Goal: Information Seeking & Learning: Learn about a topic

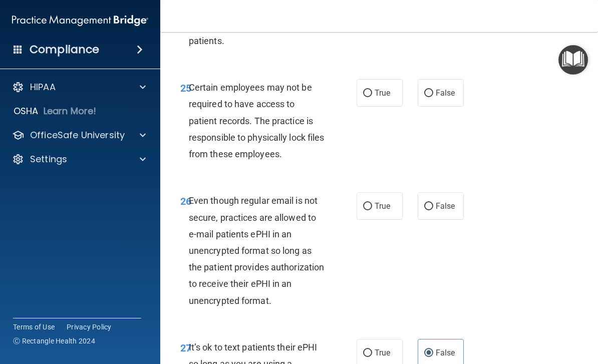
scroll to position [2905, 0]
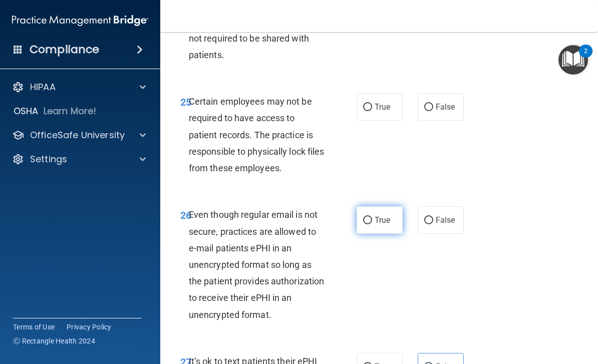
click at [369, 217] on input "True" at bounding box center [367, 221] width 9 height 8
radio input "true"
click at [430, 104] on input "False" at bounding box center [429, 108] width 9 height 8
radio input "true"
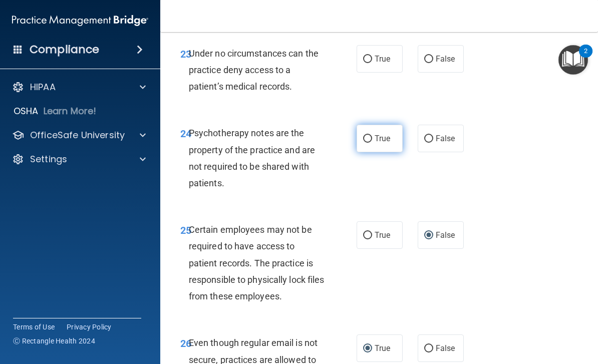
click at [378, 134] on span "True" at bounding box center [383, 139] width 16 height 10
click at [372, 135] on input "True" at bounding box center [367, 139] width 9 height 8
radio input "true"
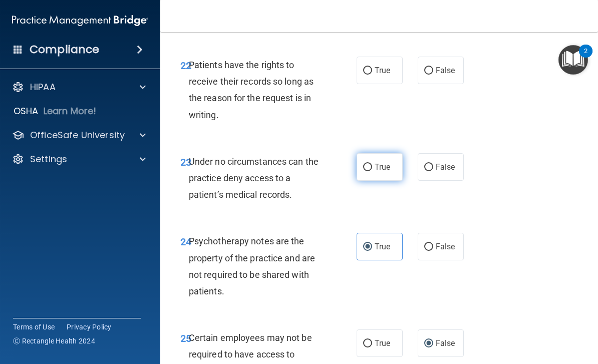
click at [376, 162] on span "True" at bounding box center [383, 167] width 16 height 10
click at [372, 164] on input "True" at bounding box center [367, 168] width 9 height 8
radio input "true"
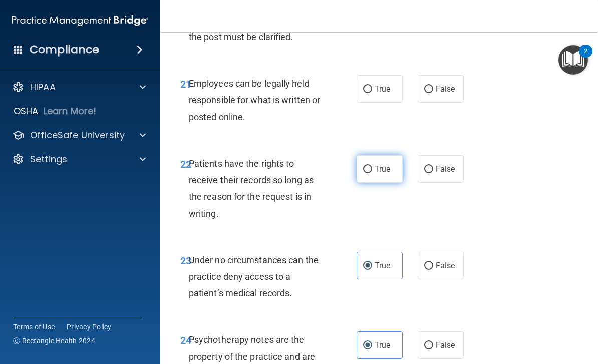
click at [370, 155] on label "True" at bounding box center [380, 169] width 46 height 28
click at [370, 166] on input "True" at bounding box center [367, 170] width 9 height 8
radio input "true"
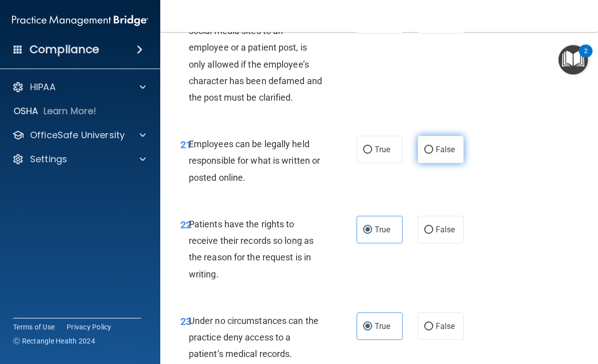
click at [437, 145] on span "False" at bounding box center [446, 150] width 20 height 10
click at [434, 146] on input "False" at bounding box center [429, 150] width 9 height 8
radio input "true"
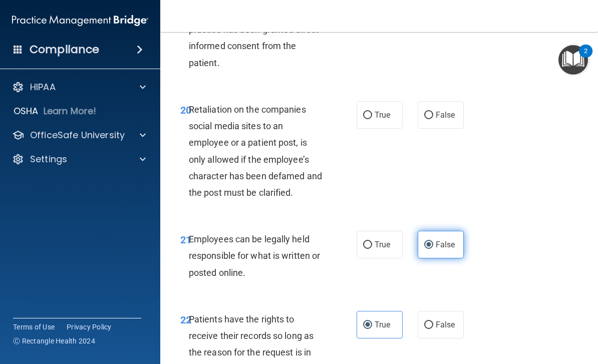
scroll to position [2415, 0]
click at [377, 240] on span "True" at bounding box center [383, 245] width 16 height 10
click at [372, 241] on input "True" at bounding box center [367, 245] width 9 height 8
radio input "true"
click at [434, 241] on input "False" at bounding box center [429, 245] width 9 height 8
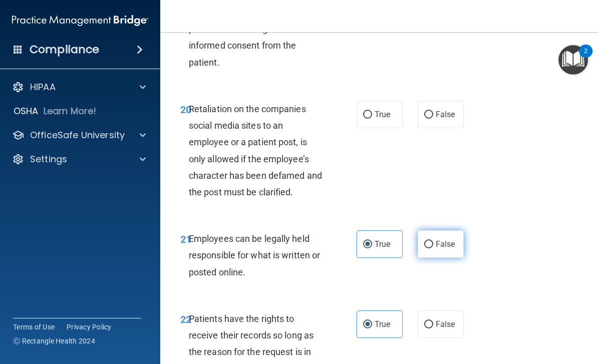
radio input "true"
radio input "false"
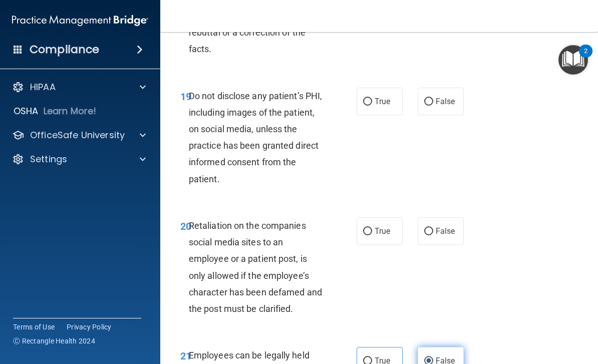
scroll to position [2300, 0]
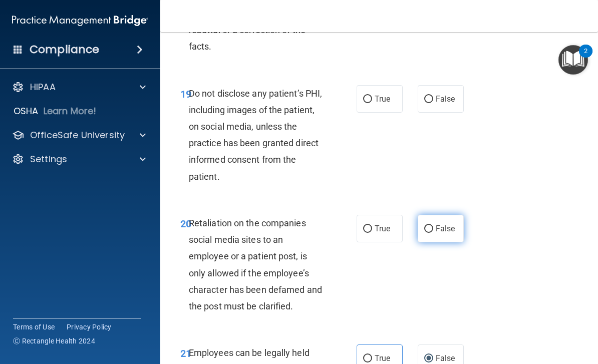
click at [435, 215] on label "False" at bounding box center [441, 229] width 46 height 28
click at [434, 226] on input "False" at bounding box center [429, 230] width 9 height 8
radio input "true"
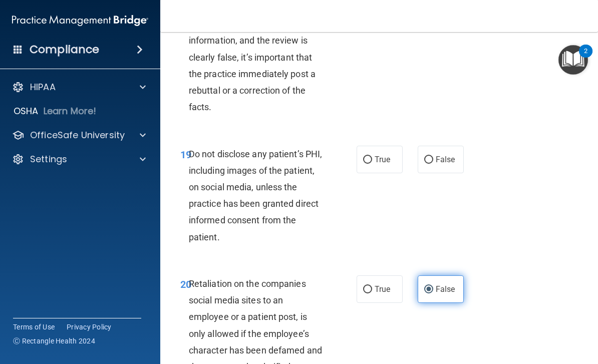
scroll to position [2234, 0]
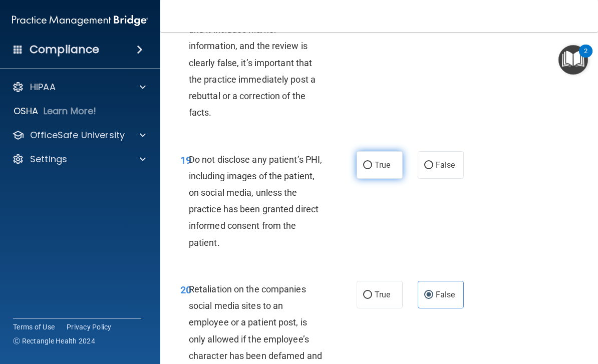
click at [375, 151] on label "True" at bounding box center [380, 165] width 46 height 28
click at [372, 162] on input "True" at bounding box center [367, 166] width 9 height 8
radio input "true"
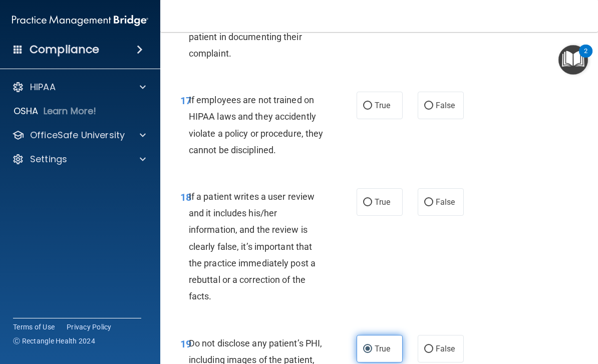
scroll to position [2047, 0]
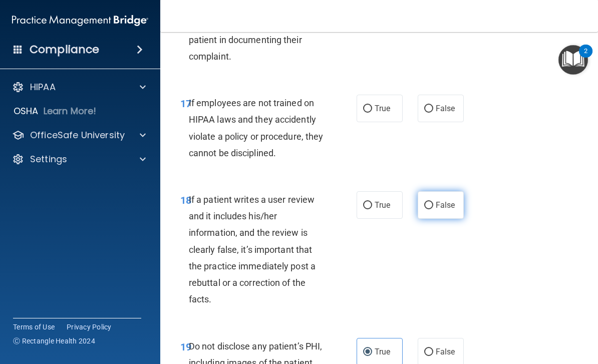
click at [443, 191] on label "False" at bounding box center [441, 205] width 46 height 28
click at [434, 202] on input "False" at bounding box center [429, 206] width 9 height 8
radio input "true"
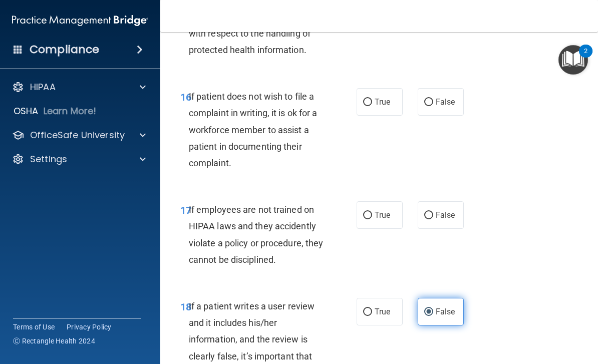
scroll to position [1940, 0]
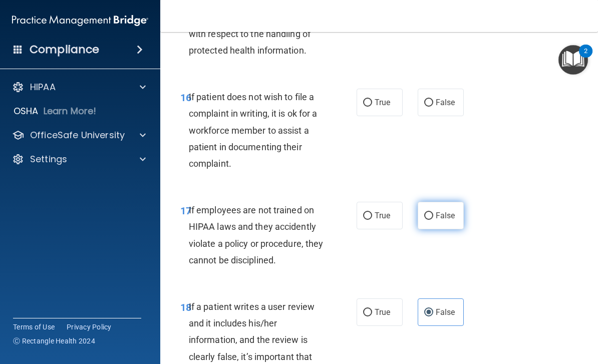
click at [449, 211] on span "False" at bounding box center [446, 216] width 20 height 10
click at [434, 213] on input "False" at bounding box center [429, 217] width 9 height 8
radio input "true"
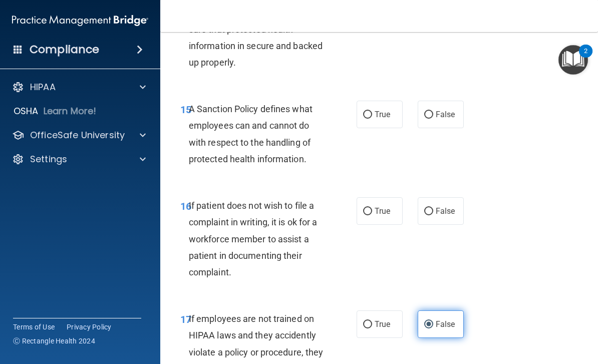
scroll to position [1832, 0]
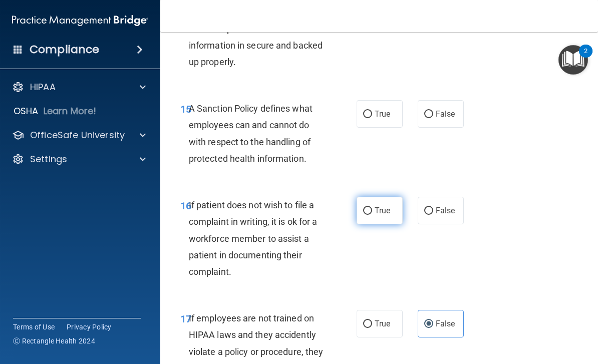
click at [384, 206] on span "True" at bounding box center [383, 211] width 16 height 10
click at [372, 207] on input "True" at bounding box center [367, 211] width 9 height 8
radio input "true"
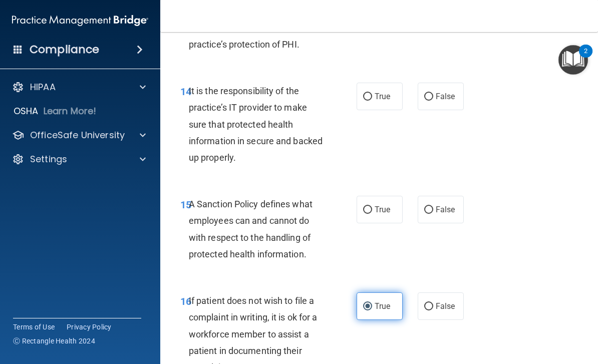
scroll to position [1734, 0]
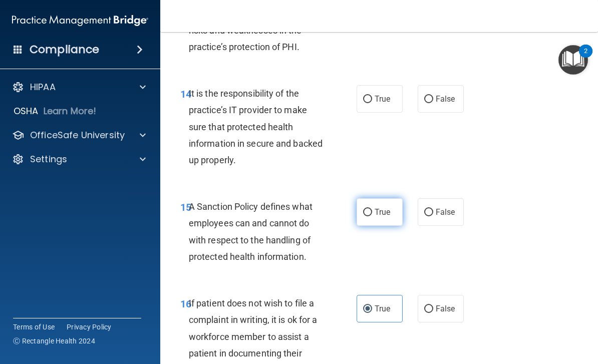
click at [378, 207] on span "True" at bounding box center [383, 212] width 16 height 10
click at [372, 209] on input "True" at bounding box center [367, 213] width 9 height 8
radio input "true"
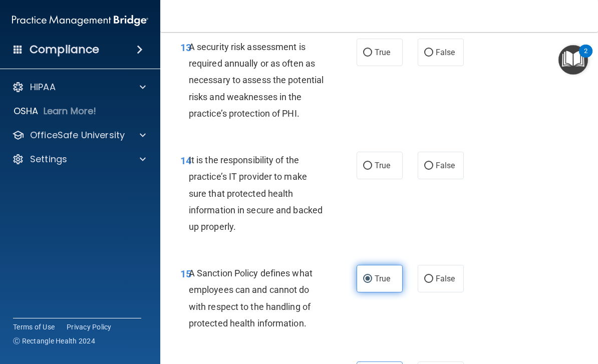
scroll to position [1661, 0]
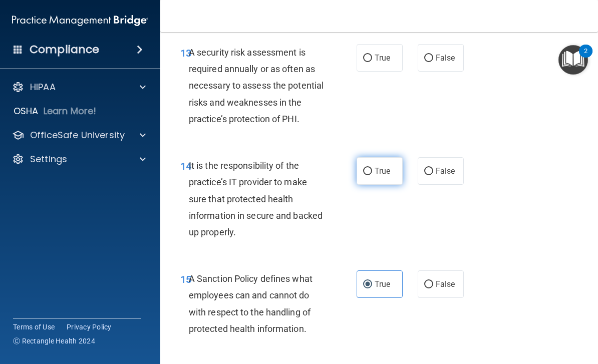
click at [371, 168] on input "True" at bounding box center [367, 172] width 9 height 8
radio input "true"
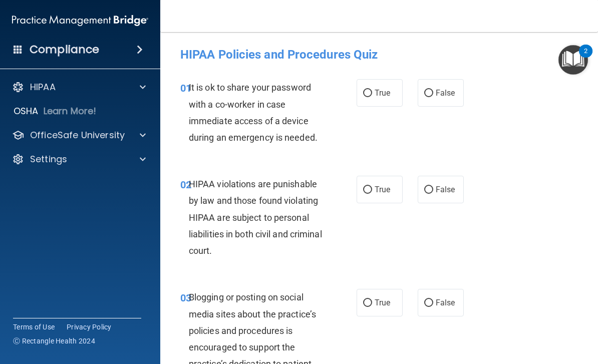
scroll to position [0, 0]
click at [438, 94] on span "False" at bounding box center [446, 93] width 20 height 10
click at [434, 94] on input "False" at bounding box center [429, 94] width 9 height 8
radio input "true"
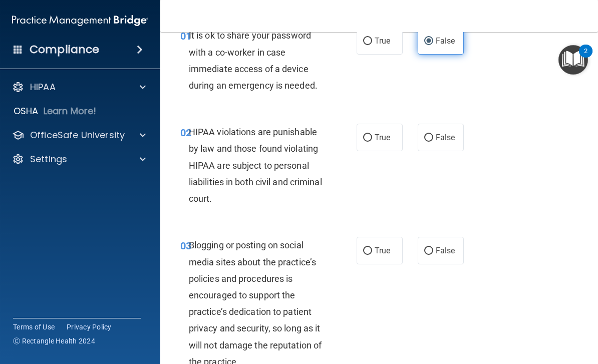
scroll to position [64, 0]
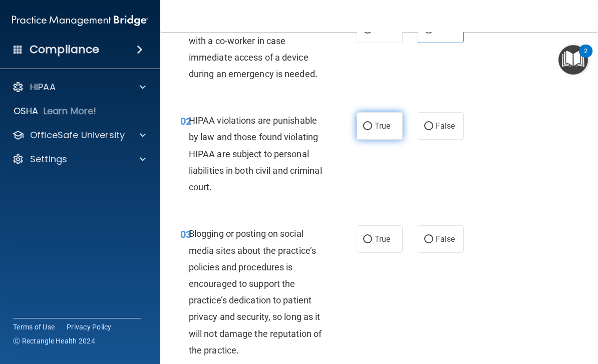
click at [381, 126] on span "True" at bounding box center [383, 126] width 16 height 10
click at [372, 126] on input "True" at bounding box center [367, 127] width 9 height 8
radio input "true"
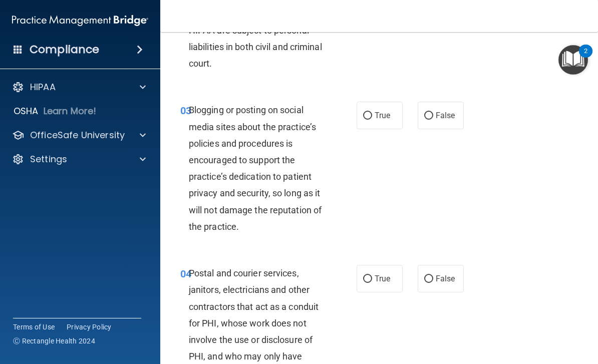
scroll to position [188, 0]
click at [440, 114] on span "False" at bounding box center [446, 115] width 20 height 10
click at [434, 114] on input "False" at bounding box center [429, 116] width 9 height 8
radio input "true"
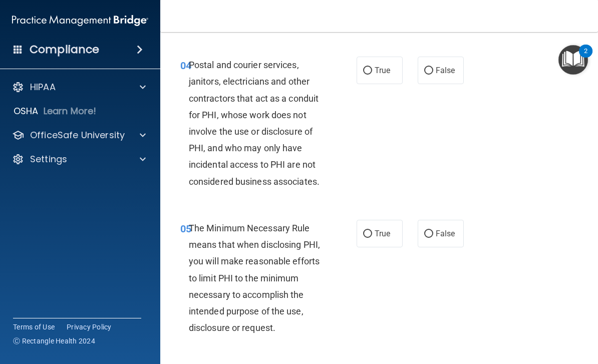
scroll to position [395, 0]
click at [383, 63] on label "True" at bounding box center [380, 71] width 46 height 28
click at [372, 68] on input "True" at bounding box center [367, 72] width 9 height 8
radio input "true"
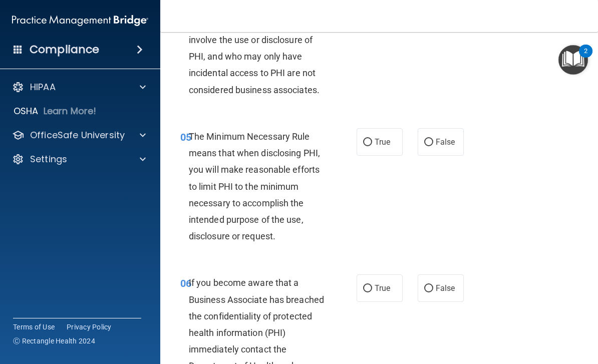
scroll to position [499, 0]
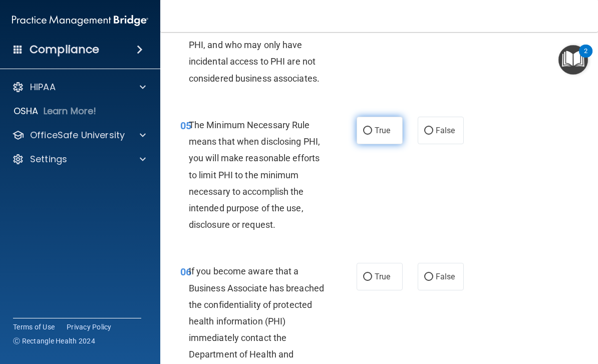
click at [384, 128] on span "True" at bounding box center [383, 131] width 16 height 10
click at [372, 128] on input "True" at bounding box center [367, 131] width 9 height 8
radio input "true"
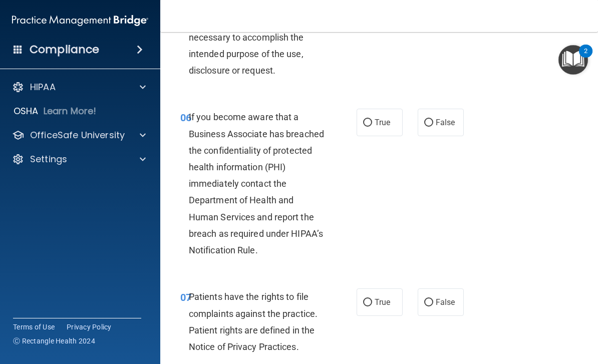
scroll to position [654, 0]
click at [439, 117] on span "False" at bounding box center [446, 122] width 20 height 10
click at [434, 119] on input "False" at bounding box center [429, 123] width 9 height 8
radio input "true"
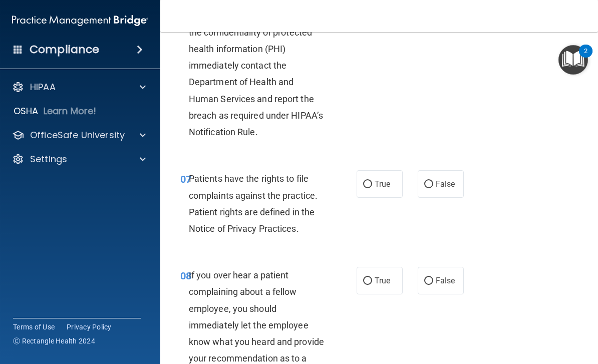
scroll to position [795, 0]
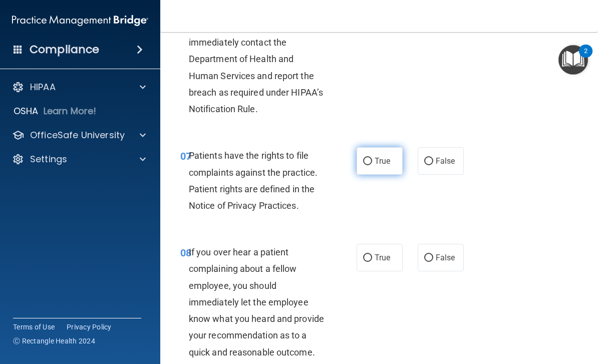
click at [389, 162] on label "True" at bounding box center [380, 161] width 46 height 28
click at [372, 162] on input "True" at bounding box center [367, 162] width 9 height 8
radio input "true"
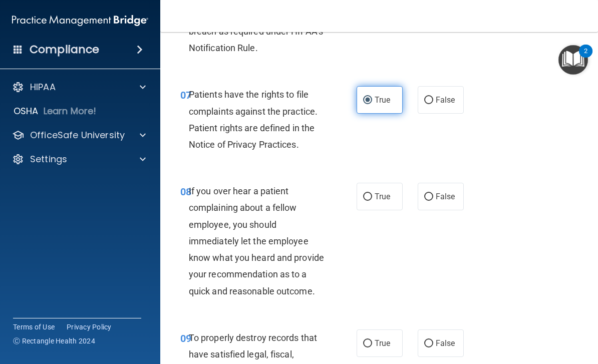
scroll to position [994, 0]
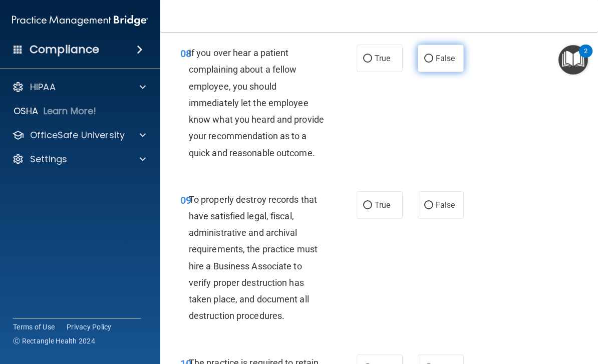
click at [444, 56] on span "False" at bounding box center [446, 59] width 20 height 10
click at [434, 56] on input "False" at bounding box center [429, 59] width 9 height 8
radio input "true"
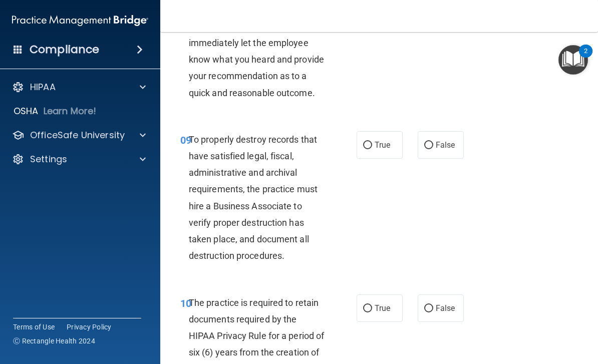
scroll to position [1080, 0]
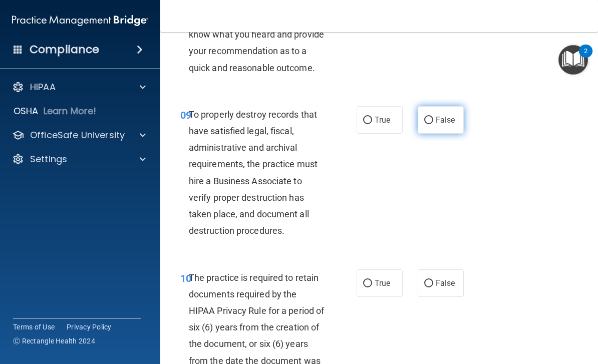
click at [440, 115] on span "False" at bounding box center [446, 120] width 20 height 10
click at [434, 117] on input "False" at bounding box center [429, 121] width 9 height 8
radio input "true"
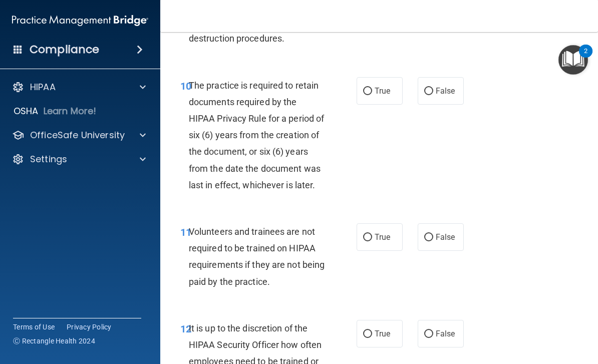
scroll to position [1273, 0]
click at [369, 87] on input "True" at bounding box center [367, 91] width 9 height 8
radio input "true"
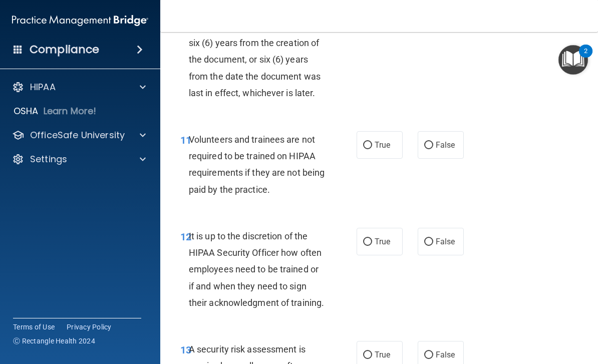
scroll to position [1366, 0]
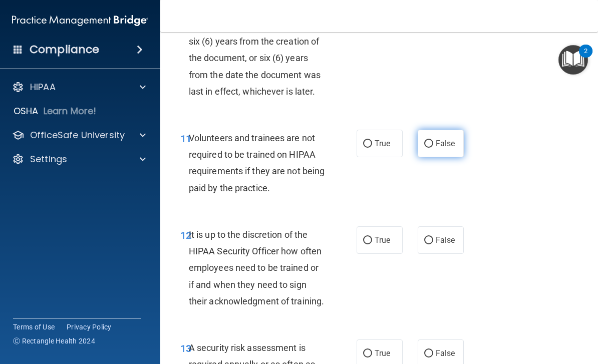
click at [439, 139] on span "False" at bounding box center [446, 144] width 20 height 10
click at [434, 140] on input "False" at bounding box center [429, 144] width 9 height 8
radio input "true"
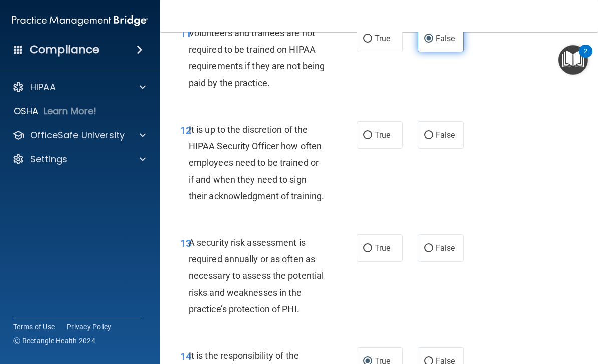
scroll to position [1471, 0]
click at [441, 130] on span "False" at bounding box center [446, 135] width 20 height 10
click at [434, 131] on input "False" at bounding box center [429, 135] width 9 height 8
radio input "true"
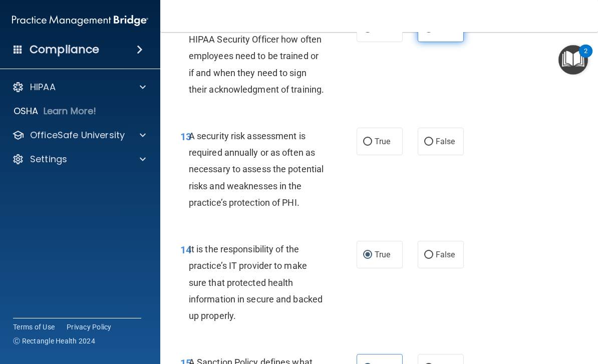
scroll to position [1579, 0]
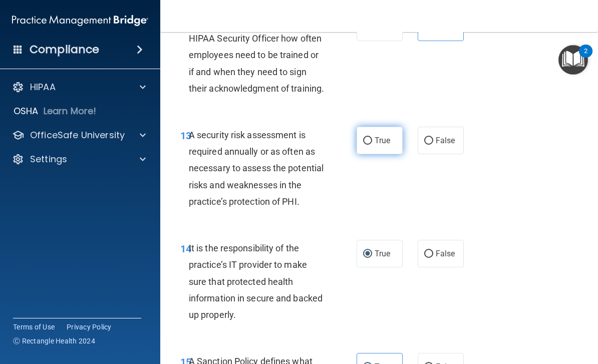
click at [370, 137] on input "True" at bounding box center [367, 141] width 9 height 8
radio input "true"
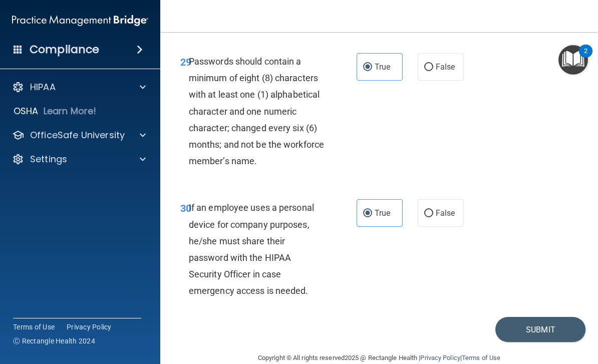
scroll to position [3415, 0]
click at [524, 318] on button "Submit" at bounding box center [541, 331] width 90 height 26
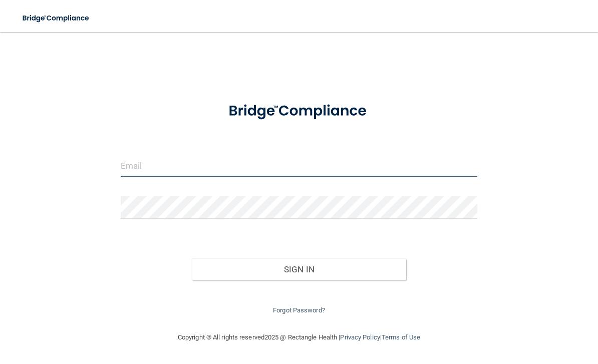
click at [296, 168] on input "email" at bounding box center [299, 165] width 357 height 23
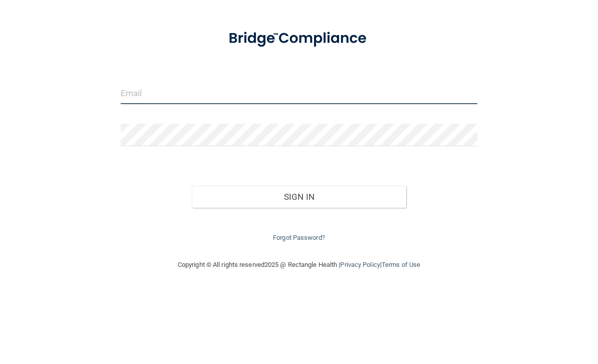
type input "[PERSON_NAME][EMAIL_ADDRESS][PERSON_NAME][DOMAIN_NAME]"
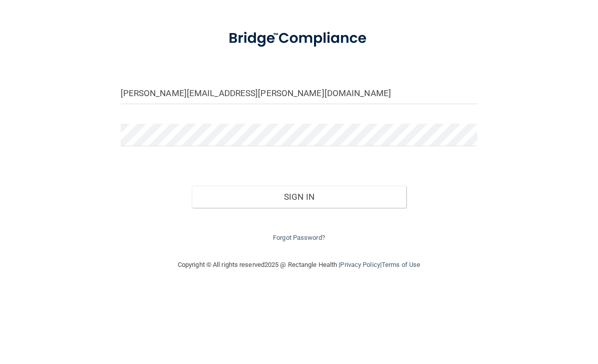
click at [299, 259] on button "Sign In" at bounding box center [299, 270] width 215 height 22
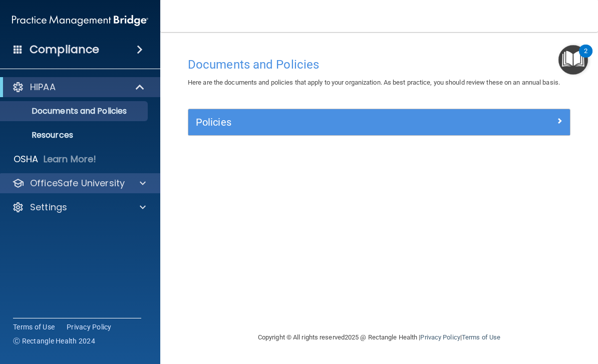
click at [145, 183] on span at bounding box center [143, 183] width 6 height 12
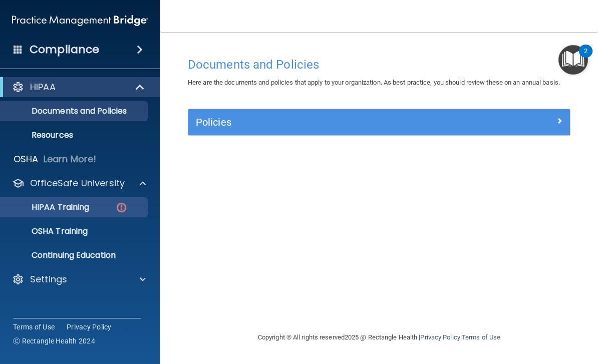
click at [110, 207] on div "HIPAA Training" at bounding box center [75, 207] width 137 height 10
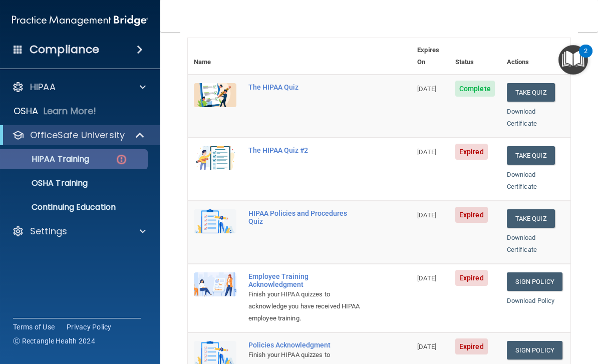
scroll to position [121, 0]
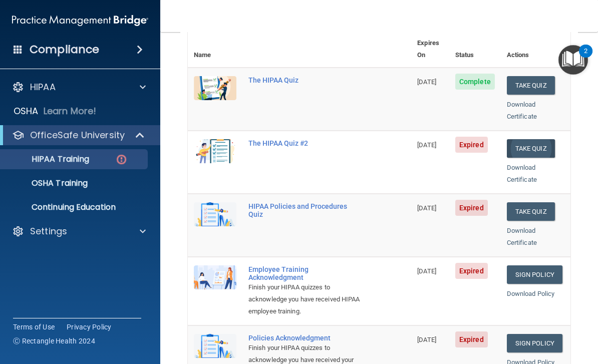
click at [539, 139] on button "Take Quiz" at bounding box center [531, 148] width 48 height 19
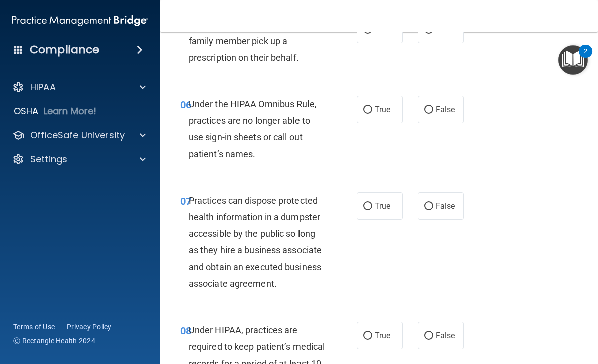
scroll to position [634, 0]
